Goal: Task Accomplishment & Management: Manage account settings

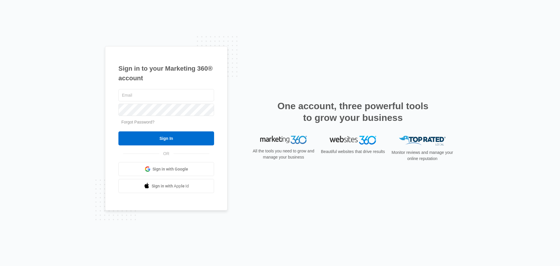
type input "jason@makariosmarketing.com"
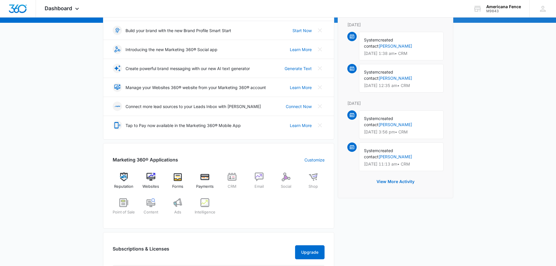
scroll to position [88, 0]
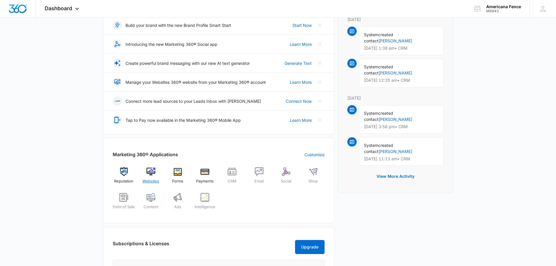
click at [150, 170] on img at bounding box center [150, 171] width 9 height 9
